Goal: Find specific page/section: Find specific page/section

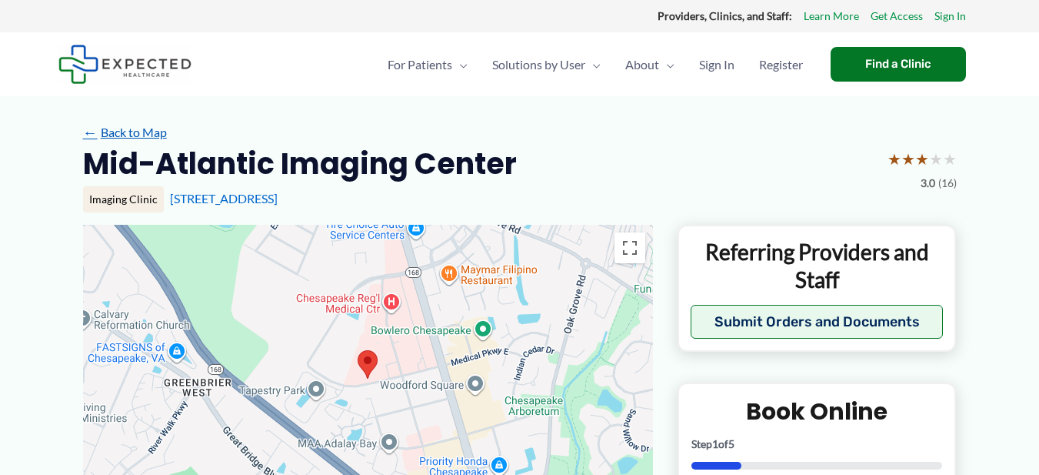
click at [94, 134] on span "←" at bounding box center [90, 132] width 15 height 15
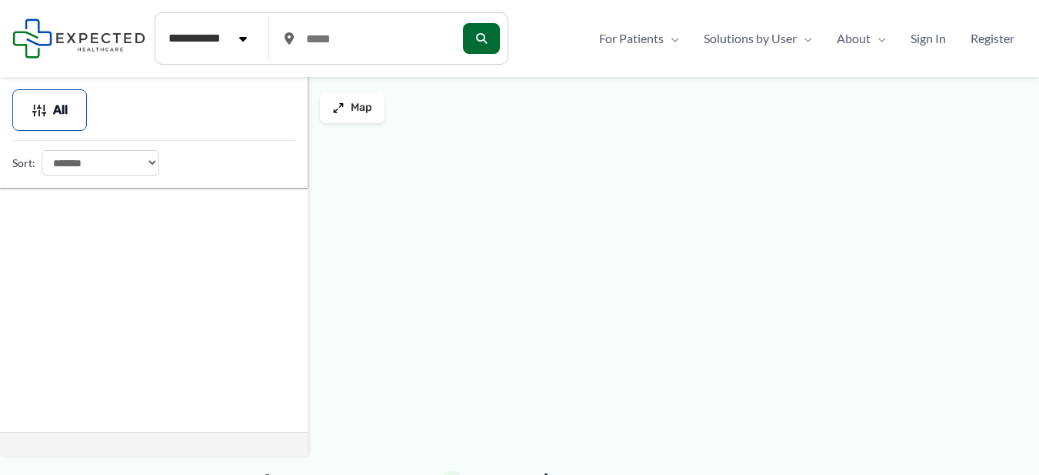
type input "*****"
